Goal: Information Seeking & Learning: Learn about a topic

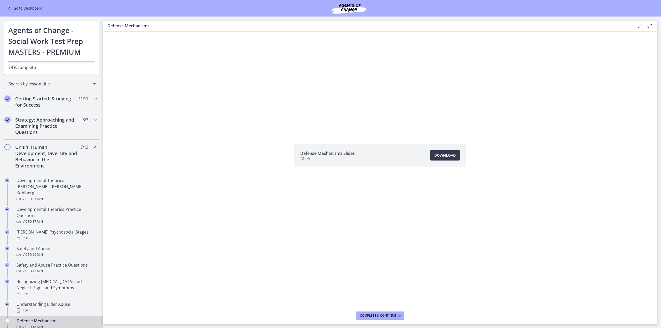
scroll to position [77, 0]
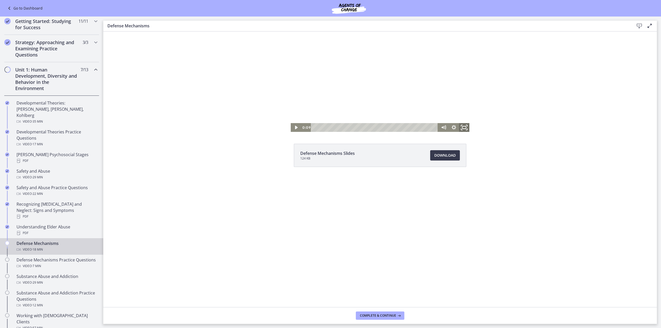
click at [468, 128] on icon "Fullscreen" at bounding box center [464, 127] width 12 height 11
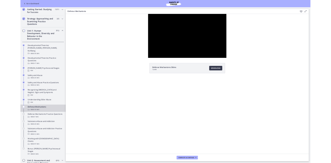
scroll to position [101, 0]
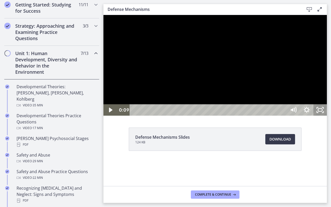
click at [326, 115] on icon "Unfullscreen" at bounding box center [319, 109] width 13 height 11
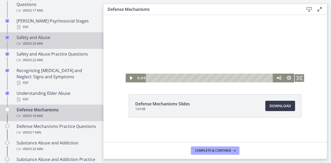
scroll to position [219, 0]
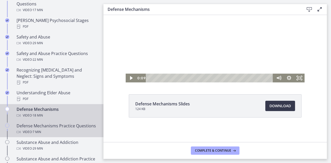
click at [47, 127] on div "Defense Mechanisms Practice Questions Video · 7 min" at bounding box center [57, 129] width 81 height 12
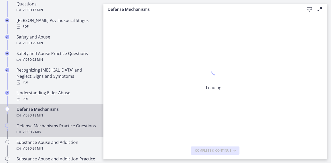
scroll to position [0, 0]
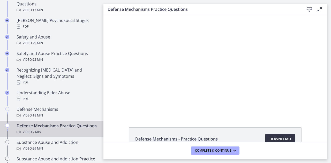
click at [279, 136] on span "Download Opens in a new window" at bounding box center [279, 139] width 21 height 6
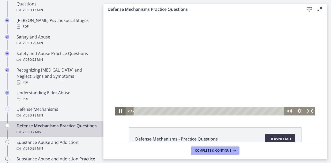
click at [118, 112] on icon "Pause" at bounding box center [120, 111] width 12 height 11
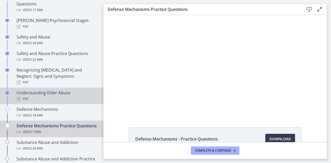
click at [48, 97] on link "Understanding Elder Abuse PDF" at bounding box center [51, 96] width 103 height 17
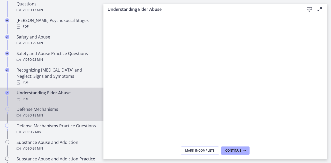
click at [28, 112] on div "Video · 18 min" at bounding box center [57, 115] width 81 height 6
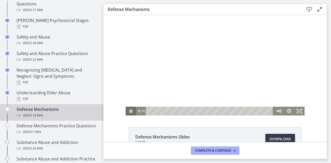
click at [129, 110] on icon "Pause" at bounding box center [130, 110] width 3 height 3
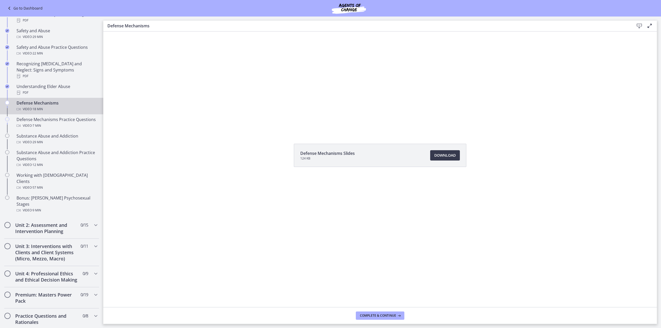
scroll to position [219, 0]
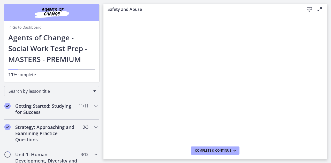
click at [149, 115] on div at bounding box center [214, 124] width 219 height 123
click at [216, 67] on div at bounding box center [214, 124] width 219 height 123
drag, startPoint x: 216, startPoint y: 67, endPoint x: 319, endPoint y: 114, distance: 113.2
click at [216, 67] on div at bounding box center [214, 124] width 219 height 123
